Goal: Communication & Community: Answer question/provide support

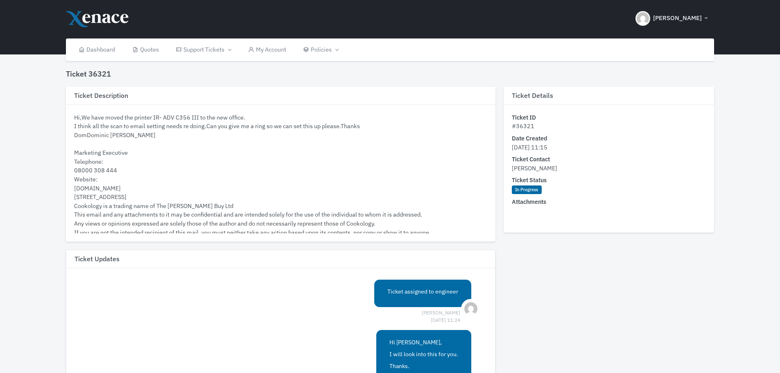
scroll to position [481, 0]
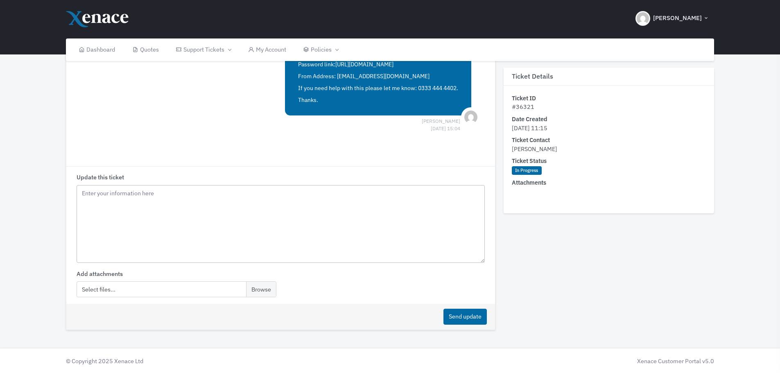
click at [132, 201] on textarea "Update this ticket" at bounding box center [281, 224] width 408 height 78
click at [237, 222] on textarea "Hi, What email what the smtp setup on the printer, when you did it last time. D…" at bounding box center [281, 224] width 408 height 78
paste textarea "SMTP relay"
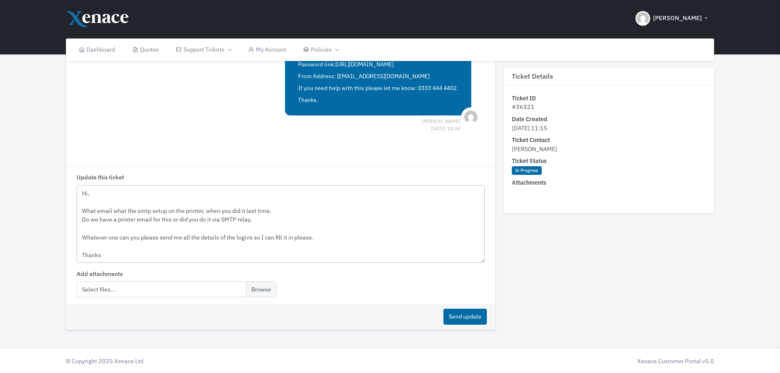
scroll to position [5, 0]
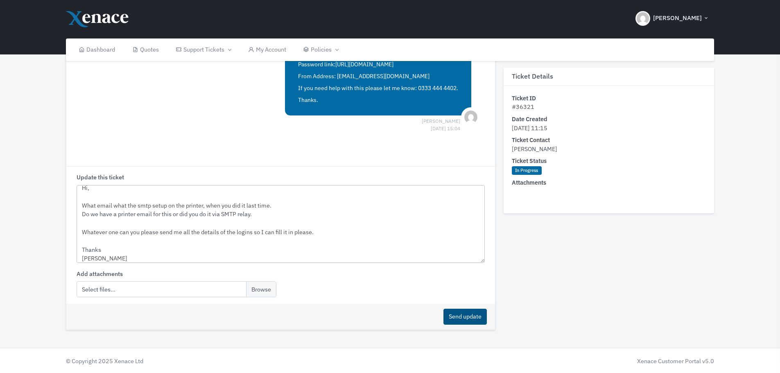
type textarea "Hi, What email what the smtp setup on the printer, when you did it last time. D…"
click at [445, 315] on button "Send update" at bounding box center [464, 317] width 43 height 16
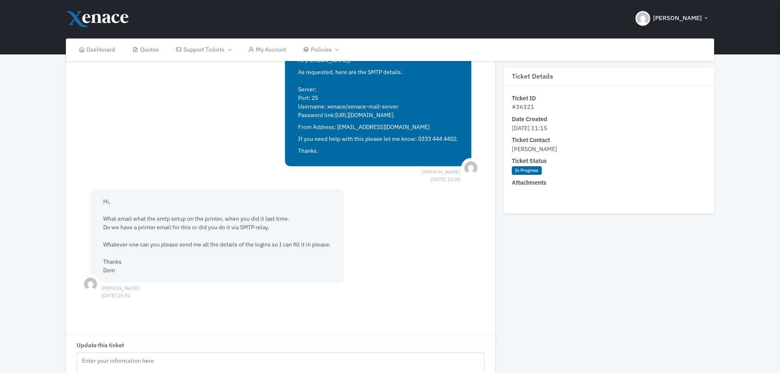
scroll to position [573, 0]
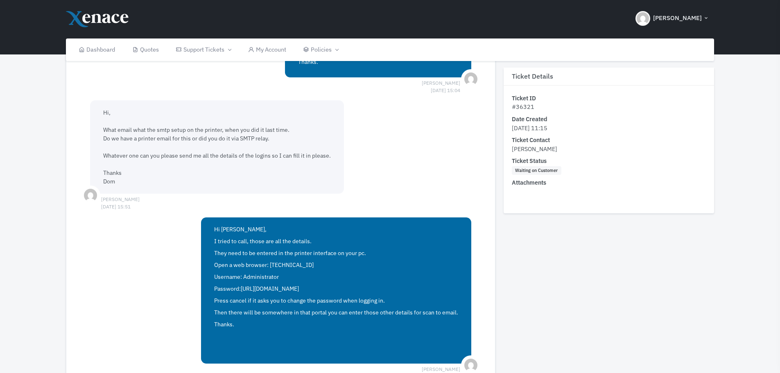
scroll to position [521, 0]
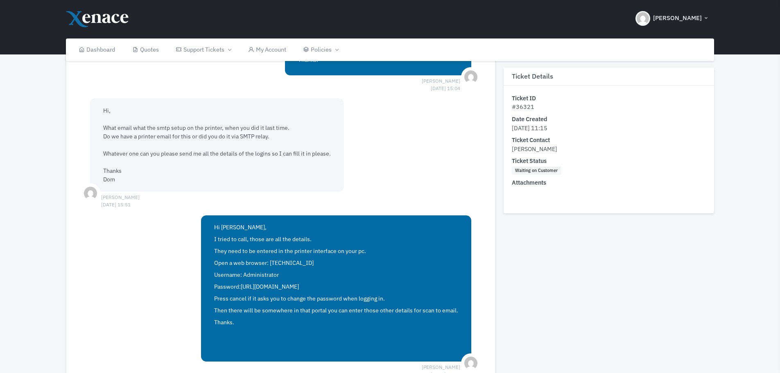
click at [245, 136] on span "Hi, What email what the smtp setup on the printer, when you did it last time. D…" at bounding box center [217, 145] width 228 height 76
click at [242, 136] on span "Hi, What email what the smtp setup on the printer, when you did it last time. D…" at bounding box center [217, 145] width 228 height 76
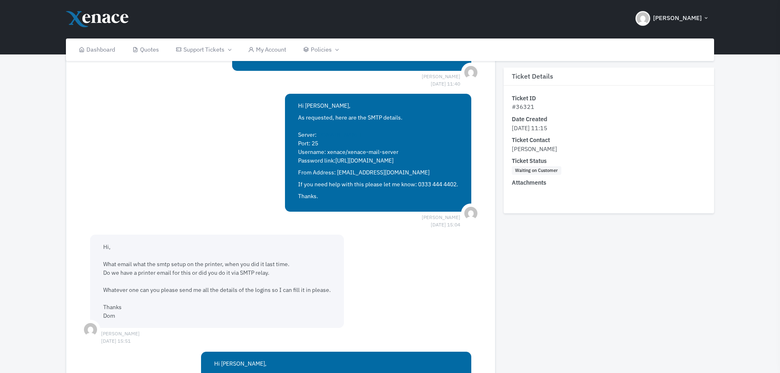
scroll to position [275, 0]
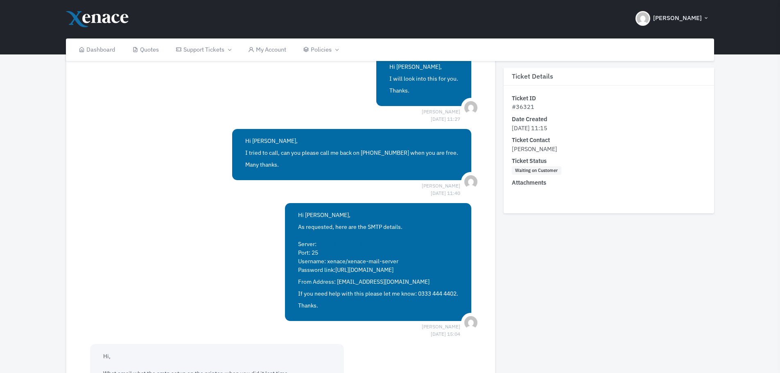
click at [339, 231] on p "As requested, here are the SMTP details. Server: eu-west-2.maily.uk Port: 25 Us…" at bounding box center [378, 249] width 160 height 52
click at [338, 231] on p "As requested, here are the SMTP details. Server: eu-west-2.maily.uk Port: 25 Us…" at bounding box center [378, 249] width 160 height 52
click at [319, 235] on p "As requested, here are the SMTP details. Server: eu-west-2.maily.uk Port: 25 Us…" at bounding box center [378, 249] width 160 height 52
click at [312, 224] on p "As requested, here are the SMTP details. Server: eu-west-2.maily.uk Port: 25 Us…" at bounding box center [378, 249] width 160 height 52
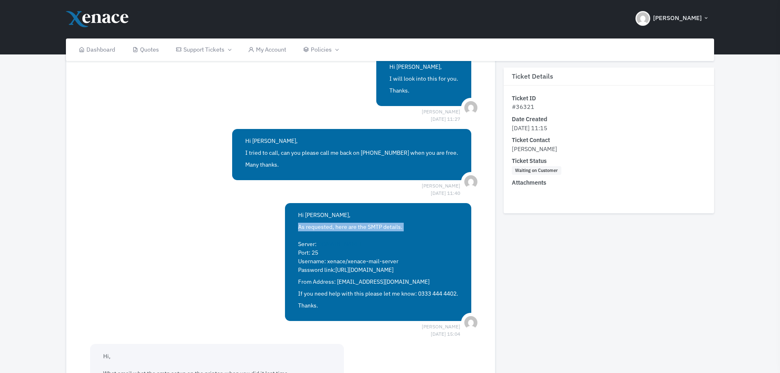
click at [312, 224] on p "As requested, here are the SMTP details. Server: eu-west-2.maily.uk Port: 25 Us…" at bounding box center [378, 249] width 160 height 52
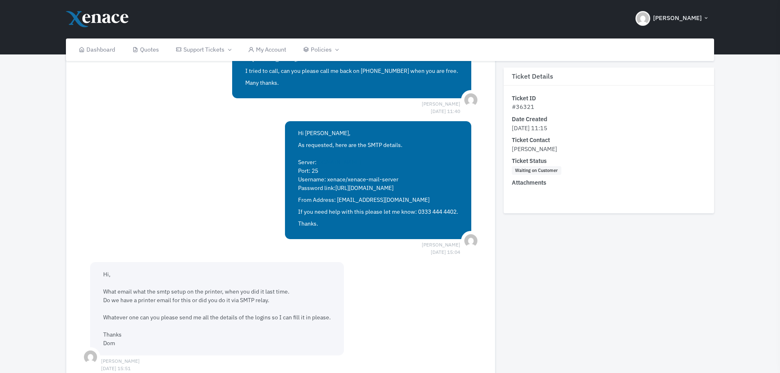
click at [333, 204] on p "From Address: [EMAIL_ADDRESS][DOMAIN_NAME]" at bounding box center [378, 200] width 160 height 9
click at [337, 188] on link "[URL][DOMAIN_NAME]" at bounding box center [364, 187] width 58 height 7
drag, startPoint x: 325, startPoint y: 176, endPoint x: 423, endPoint y: 186, distance: 98.3
click at [420, 186] on p "As requested, here are the SMTP details. Server: eu-west-2.maily.uk Port: 25 Us…" at bounding box center [378, 167] width 160 height 52
click at [438, 186] on p "As requested, here are the SMTP details. Server: eu-west-2.maily.uk Port: 25 Us…" at bounding box center [378, 167] width 160 height 52
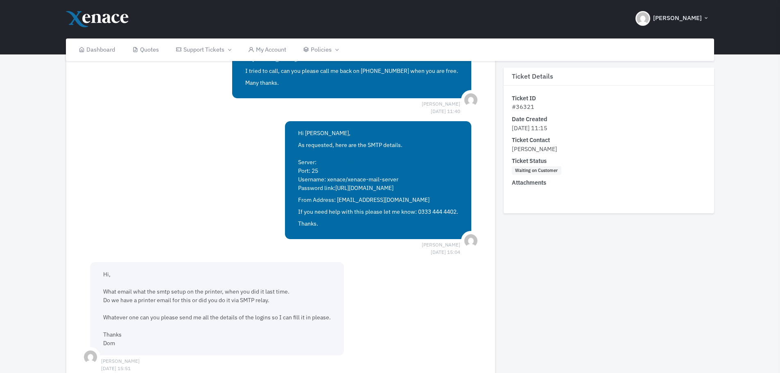
drag, startPoint x: 445, startPoint y: 203, endPoint x: 301, endPoint y: 170, distance: 147.4
click at [298, 176] on span "Hi Dom, As requested, here are the SMTP details. Server: eu-west-2.maily.uk Por…" at bounding box center [378, 178] width 160 height 99
click at [329, 158] on p "As requested, here are the SMTP details. Server: eu-west-2.maily.uk Port: 25 Us…" at bounding box center [378, 167] width 160 height 52
click at [319, 161] on link "[DOMAIN_NAME]" at bounding box center [338, 161] width 45 height 7
drag, startPoint x: 379, startPoint y: 163, endPoint x: 315, endPoint y: 162, distance: 63.8
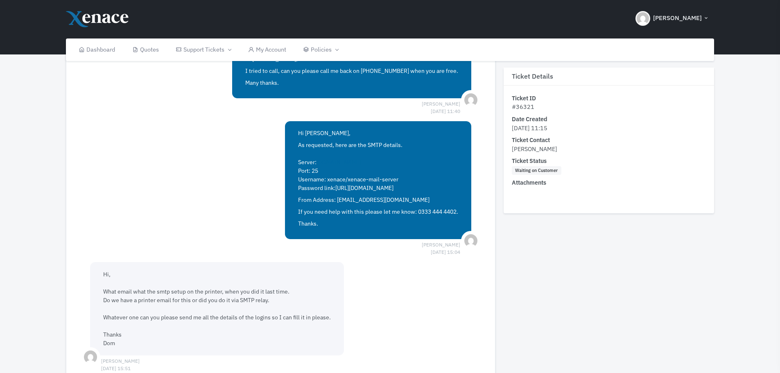
click at [316, 164] on p "As requested, here are the SMTP details. Server: eu-west-2.maily.uk Port: 25 Us…" at bounding box center [378, 167] width 160 height 52
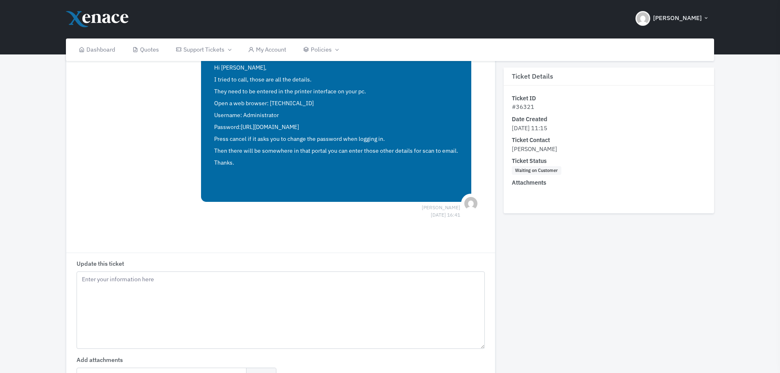
scroll to position [766, 0]
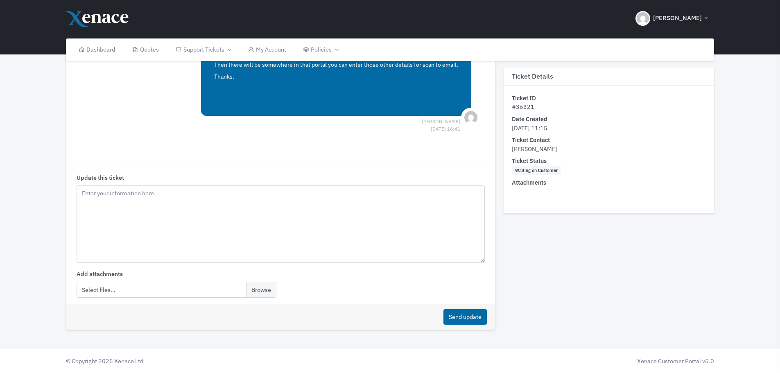
click at [172, 182] on div "Update this ticket" at bounding box center [281, 218] width 408 height 90
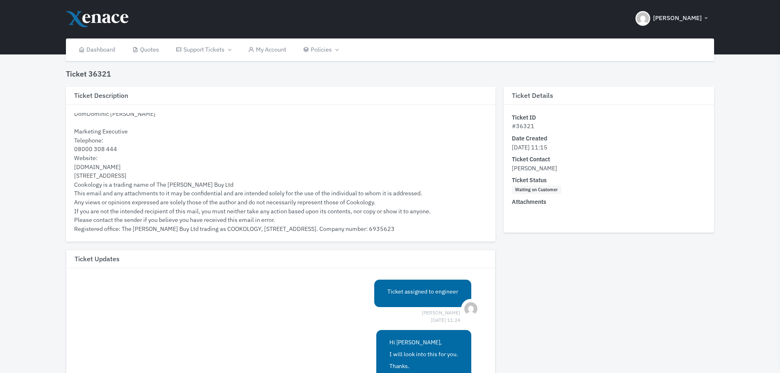
scroll to position [246, 0]
